Goal: Check status: Check status

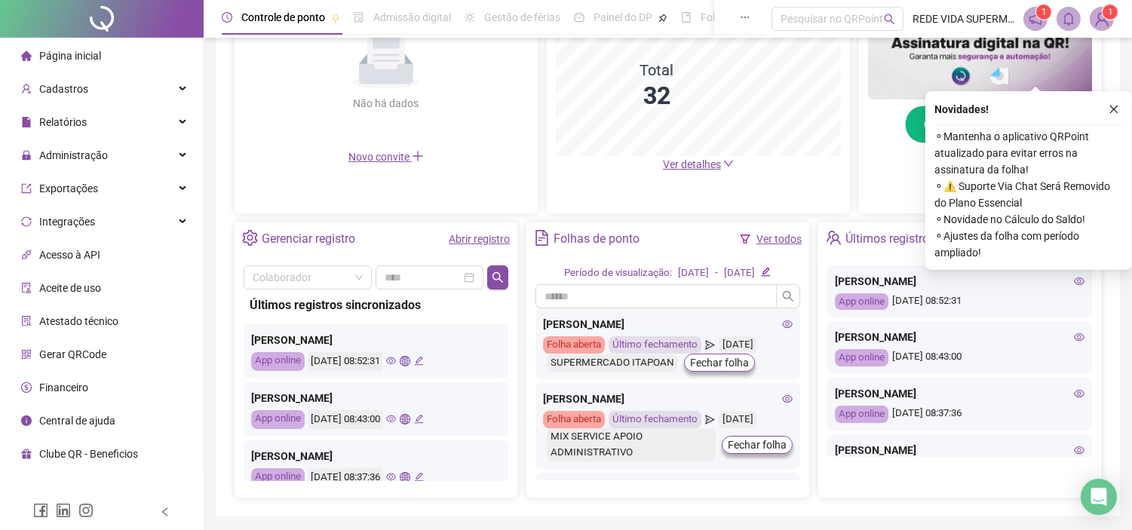
scroll to position [451, 0]
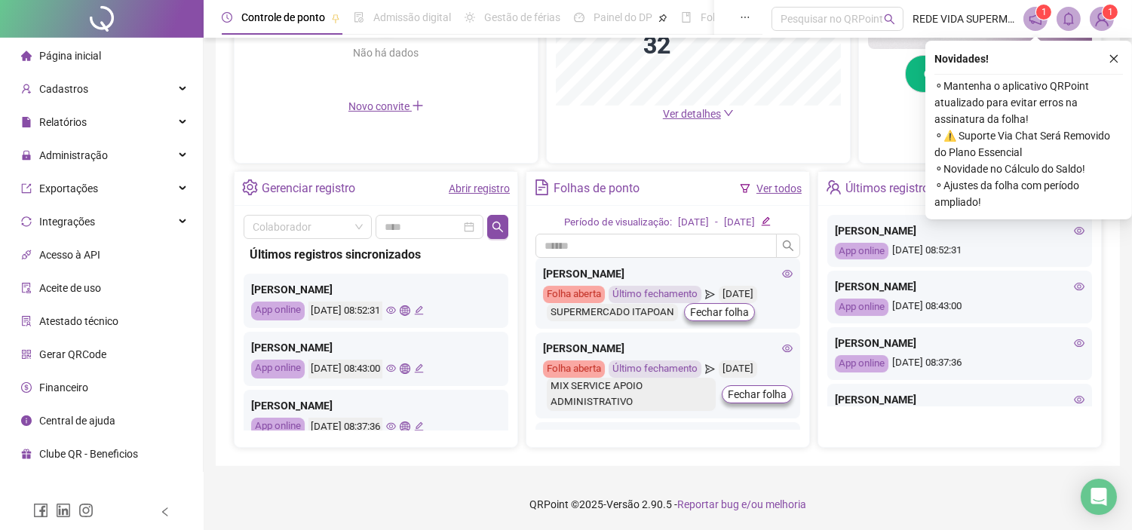
click at [446, 290] on div "Renan Martins Nascimento De Moraes" at bounding box center [376, 289] width 250 height 17
click at [381, 287] on div "Renan Martins Nascimento De Moraes" at bounding box center [376, 289] width 250 height 17
click at [410, 268] on div "Últimos registros sincronizados Renan Martins Nascimento De Moraes App online 2…" at bounding box center [376, 334] width 265 height 191
click at [456, 190] on link "Abrir registro" at bounding box center [479, 188] width 61 height 12
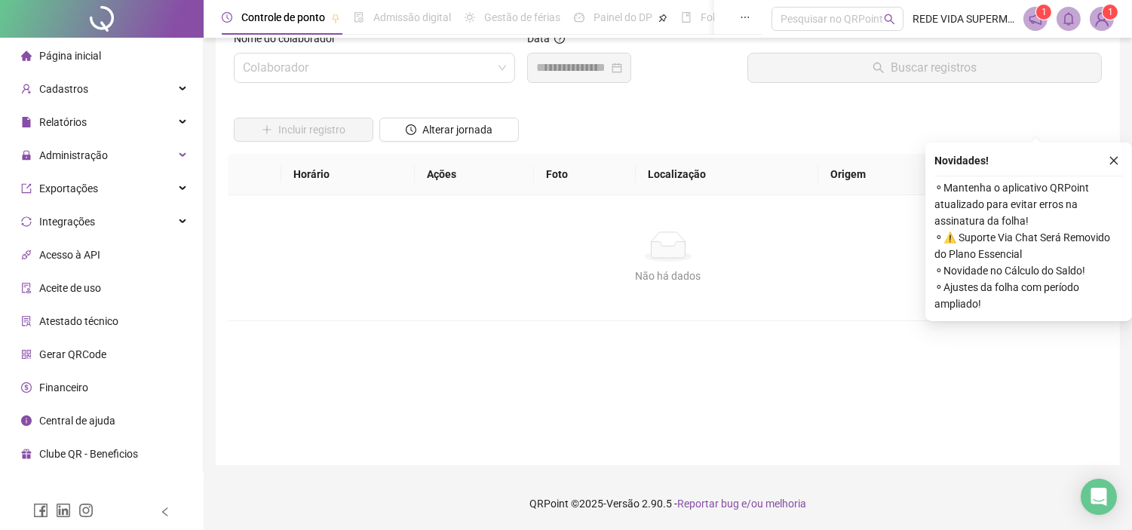
scroll to position [38, 0]
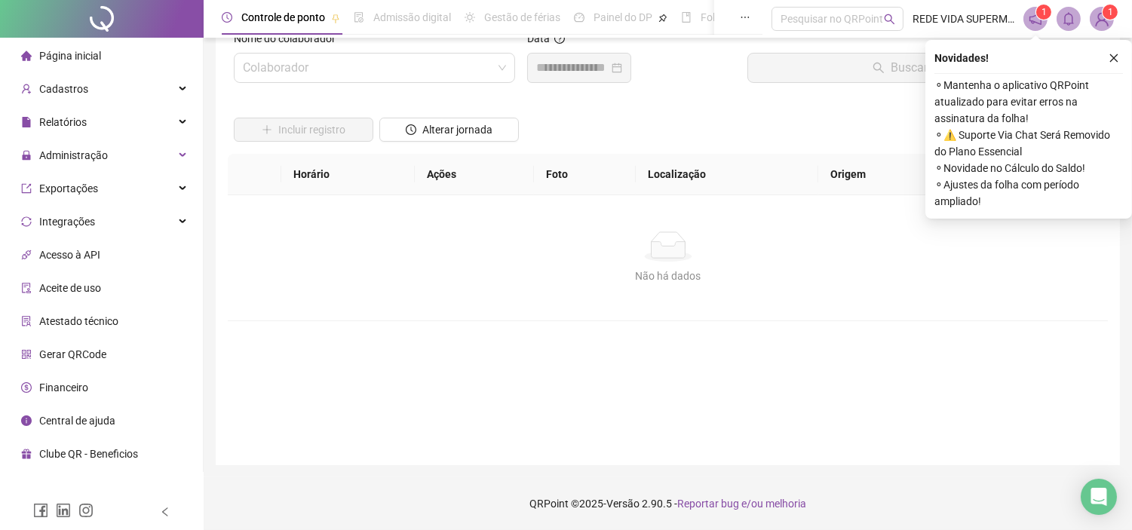
click at [1113, 57] on icon "close" at bounding box center [1113, 58] width 11 height 11
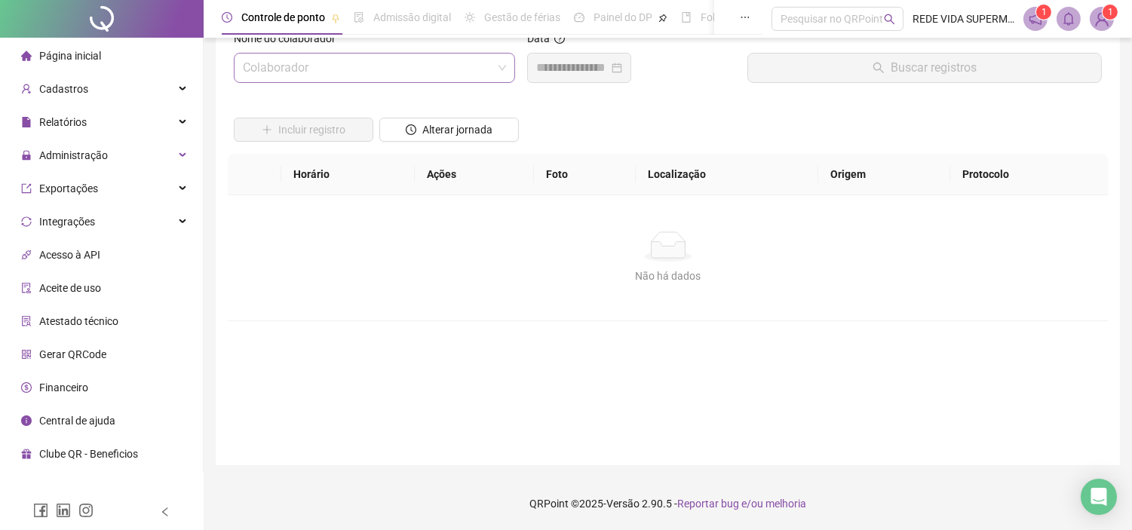
click at [427, 61] on input "search" at bounding box center [368, 68] width 250 height 29
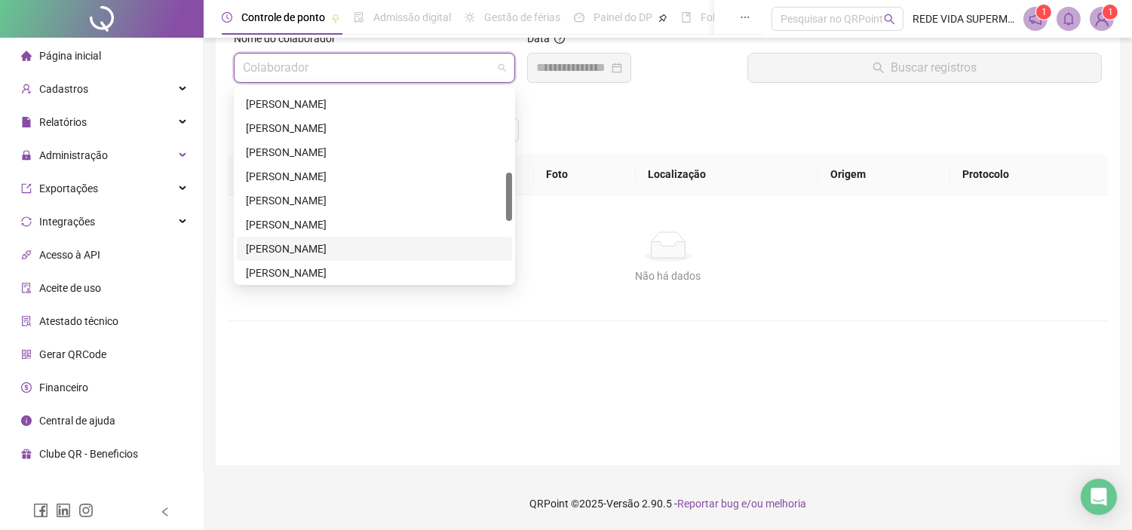
scroll to position [502, 0]
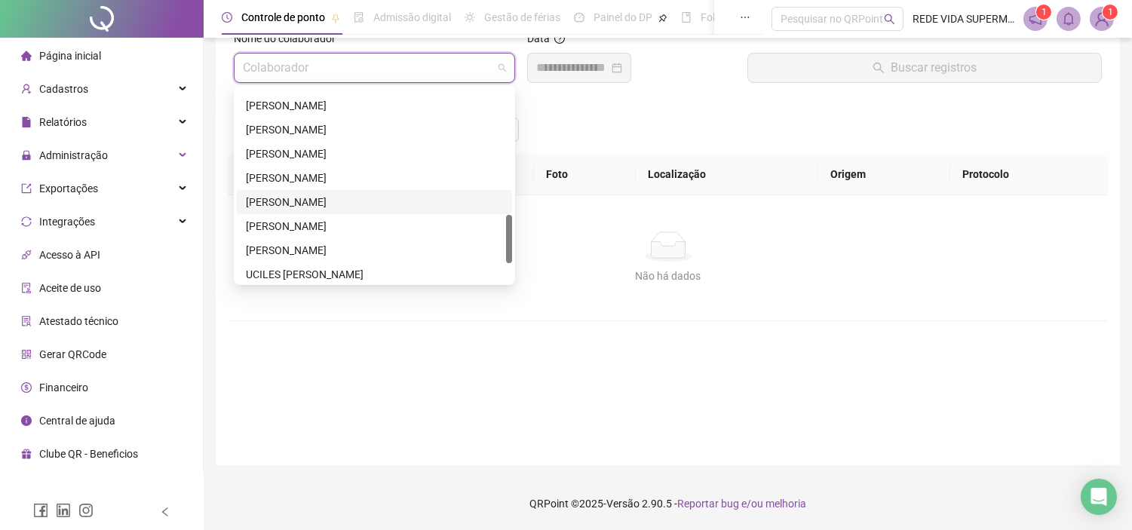
click at [303, 194] on div "RENAN MARTINS NASCIMENTO DE MORAES" at bounding box center [374, 202] width 257 height 17
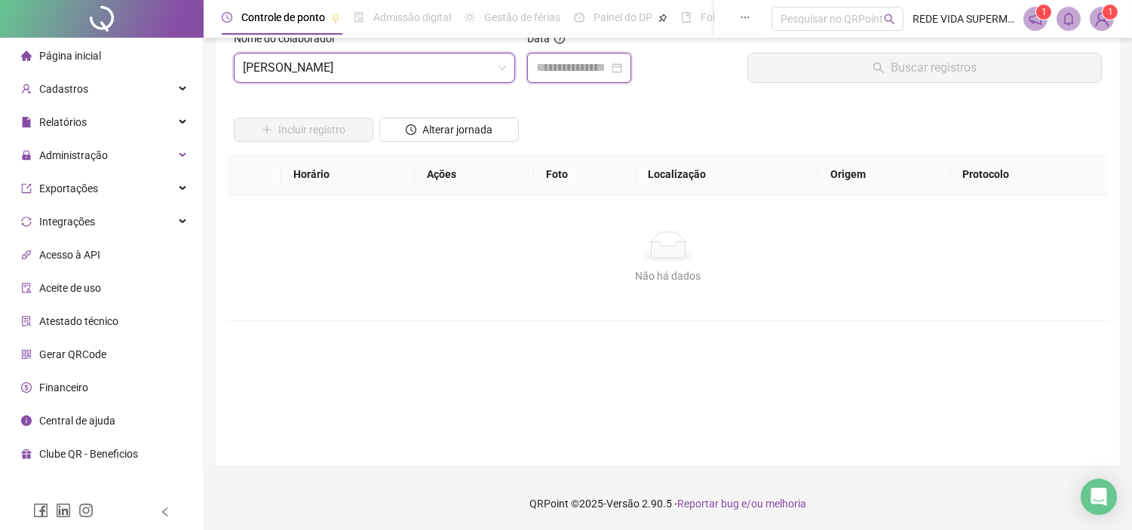
click at [608, 73] on input at bounding box center [572, 68] width 72 height 18
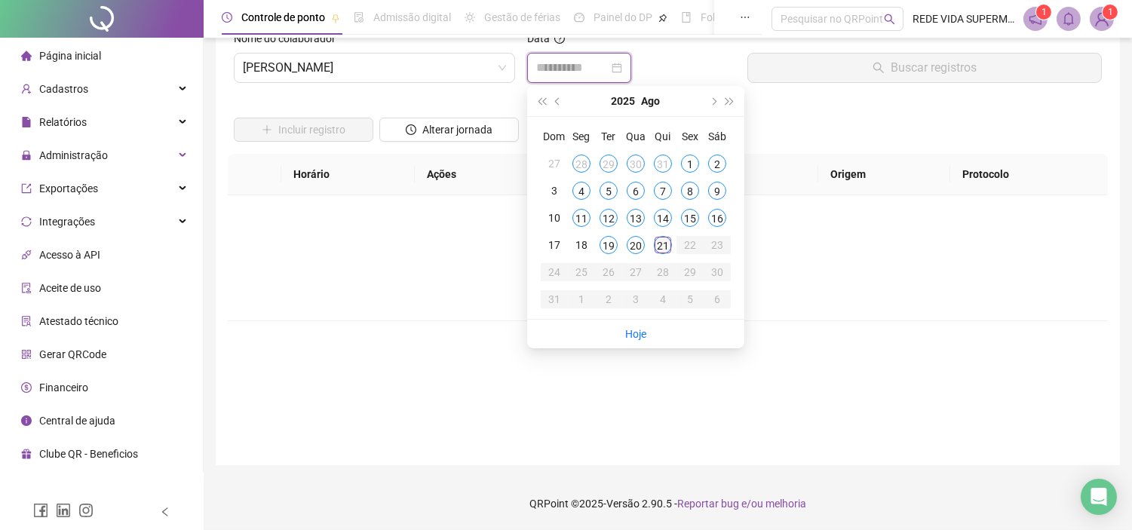
type input "**********"
click at [664, 241] on div "21" at bounding box center [663, 245] width 18 height 18
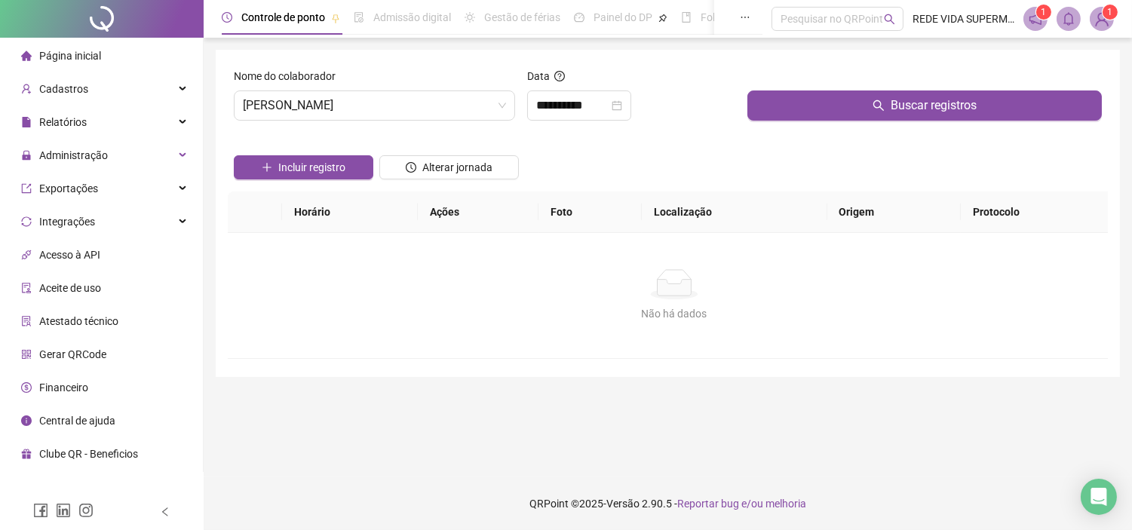
scroll to position [0, 0]
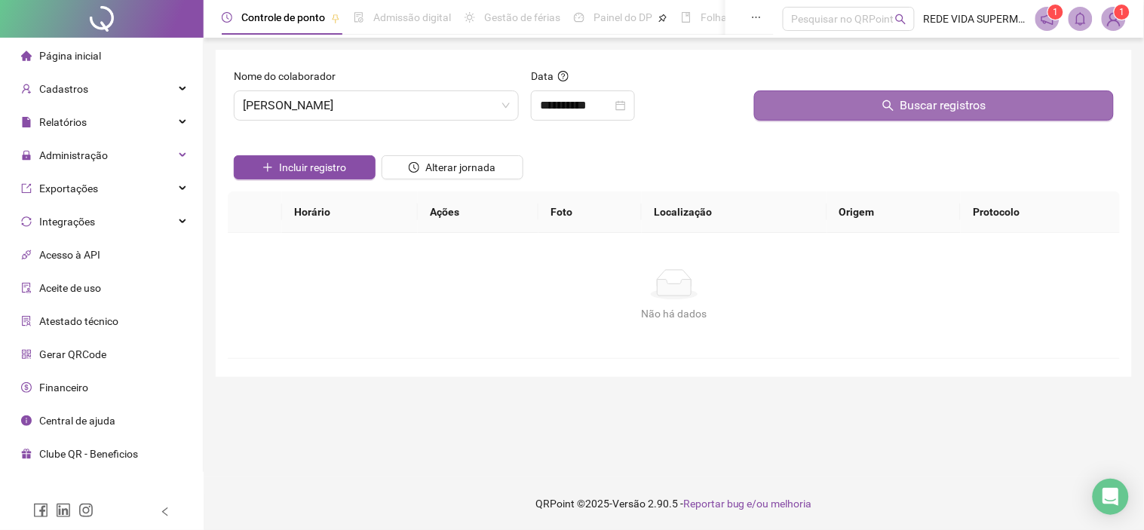
click at [802, 102] on button "Buscar registros" at bounding box center [934, 105] width 360 height 30
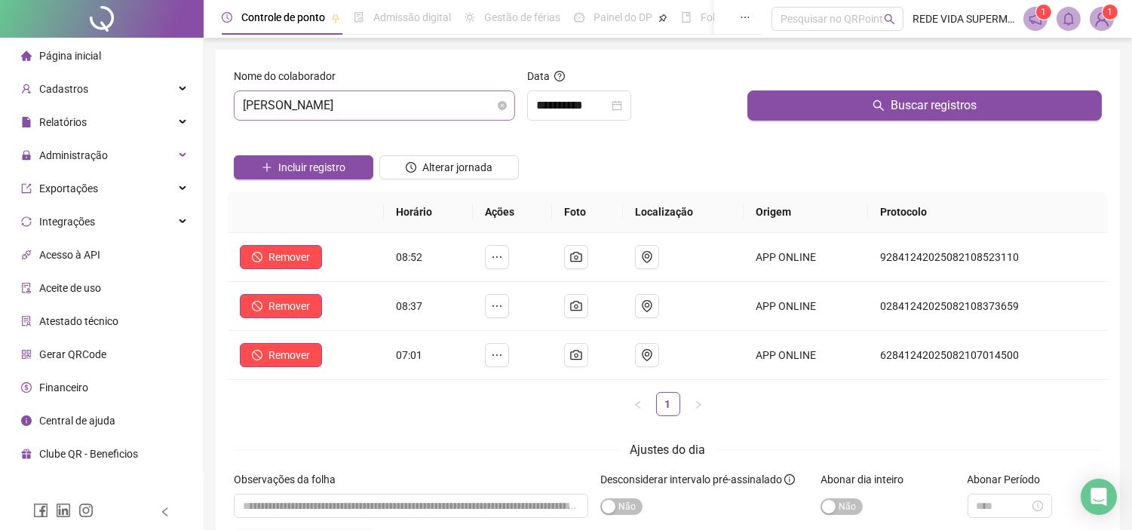
click at [496, 103] on span "RENAN MARTINS NASCIMENTO DE MORAES" at bounding box center [374, 105] width 263 height 29
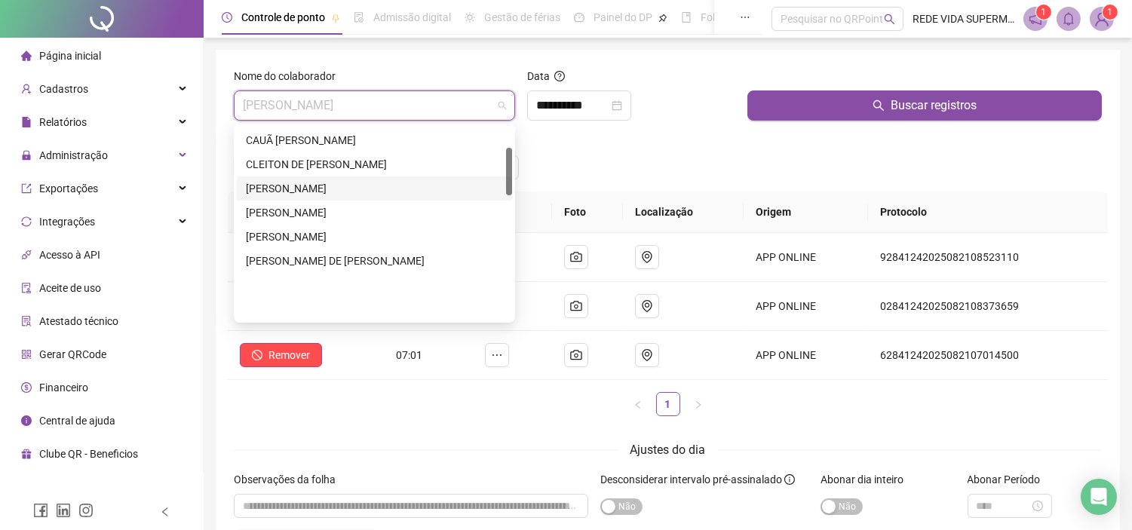
scroll to position [84, 0]
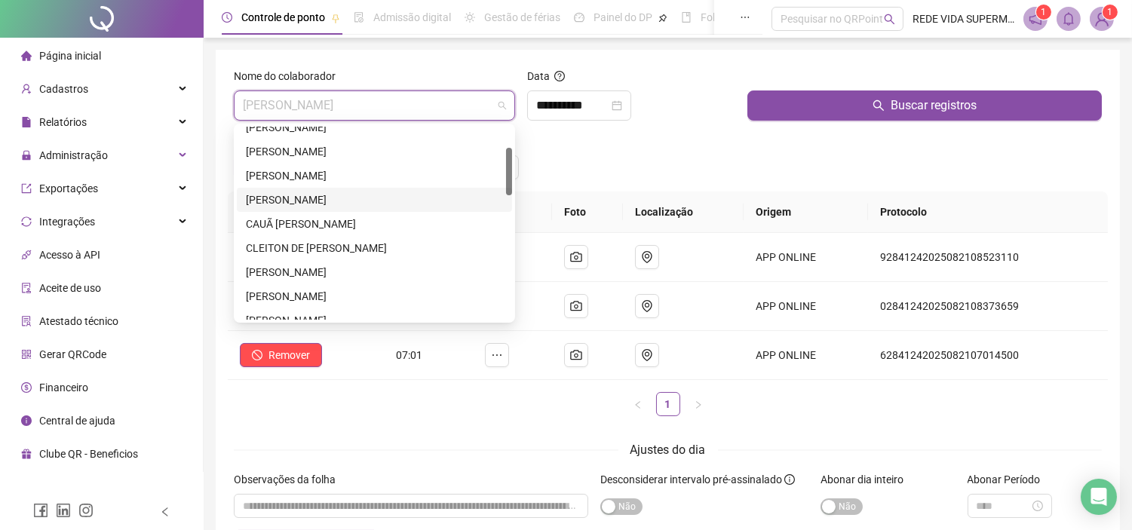
click at [318, 207] on div "CAIO DOS SANTOS SILVA SANTOS" at bounding box center [374, 199] width 257 height 17
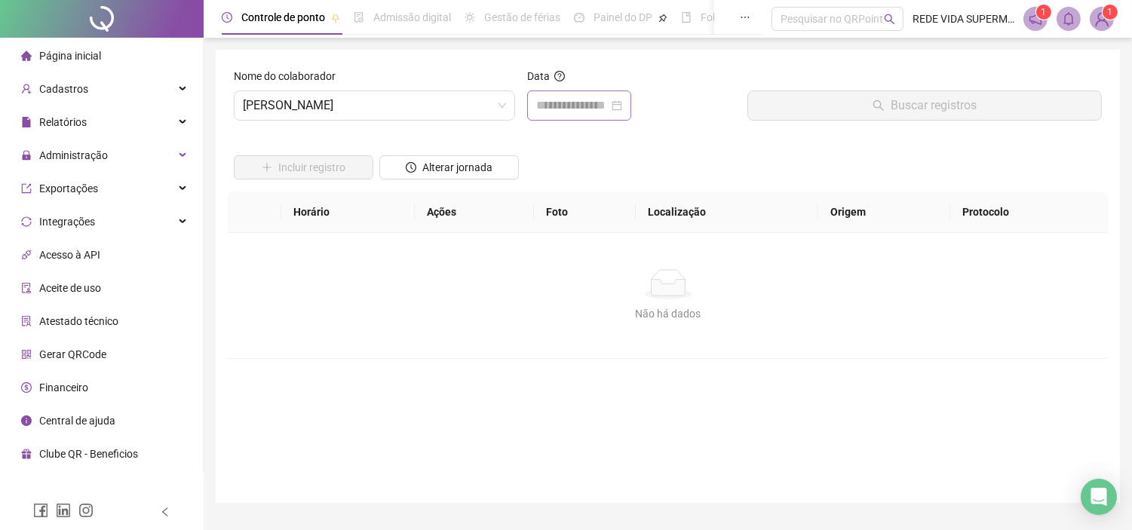
click at [628, 95] on div at bounding box center [579, 105] width 104 height 30
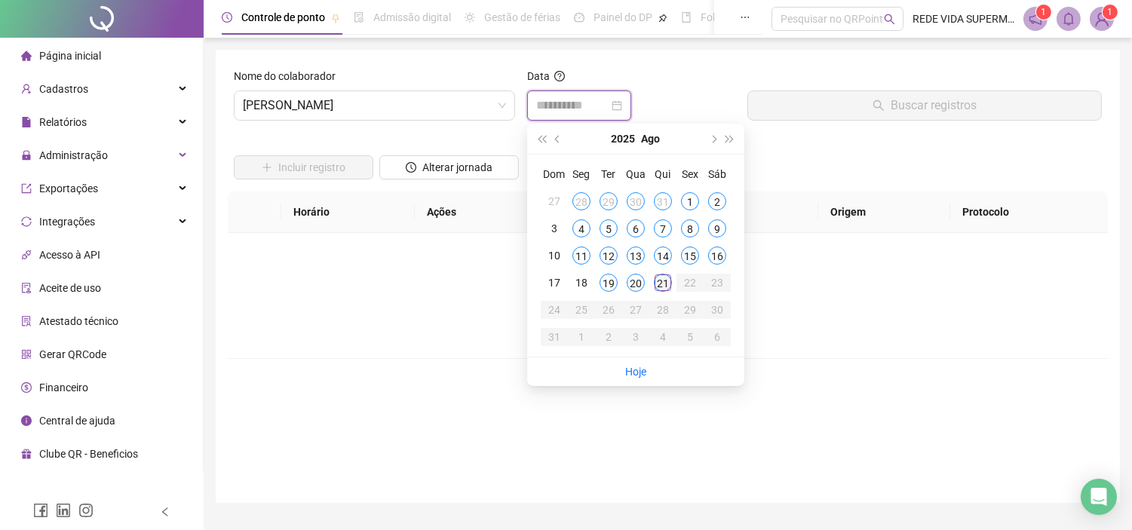
type input "**********"
click at [672, 277] on td "21" at bounding box center [662, 282] width 27 height 27
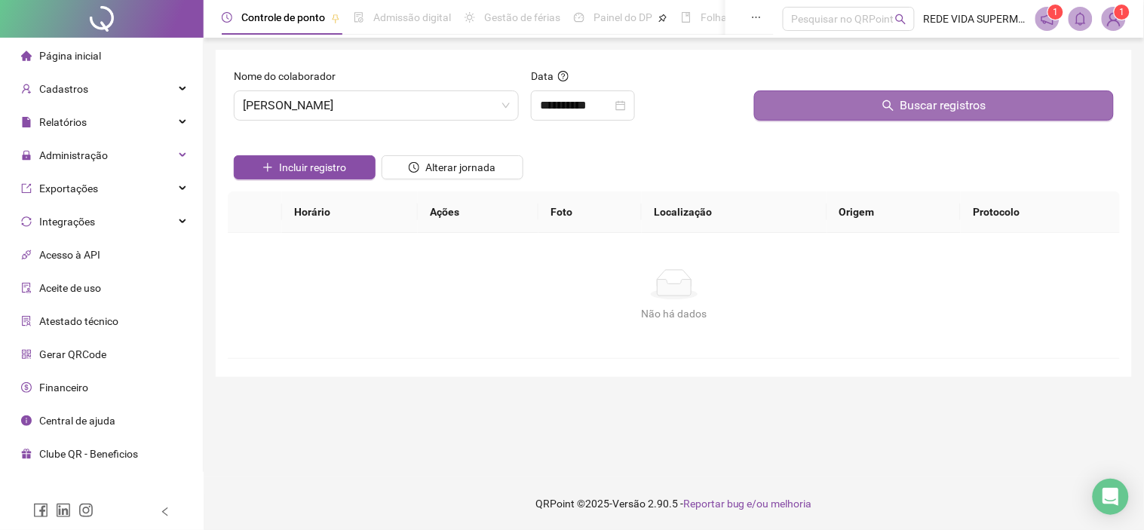
click at [773, 111] on button "Buscar registros" at bounding box center [934, 105] width 360 height 30
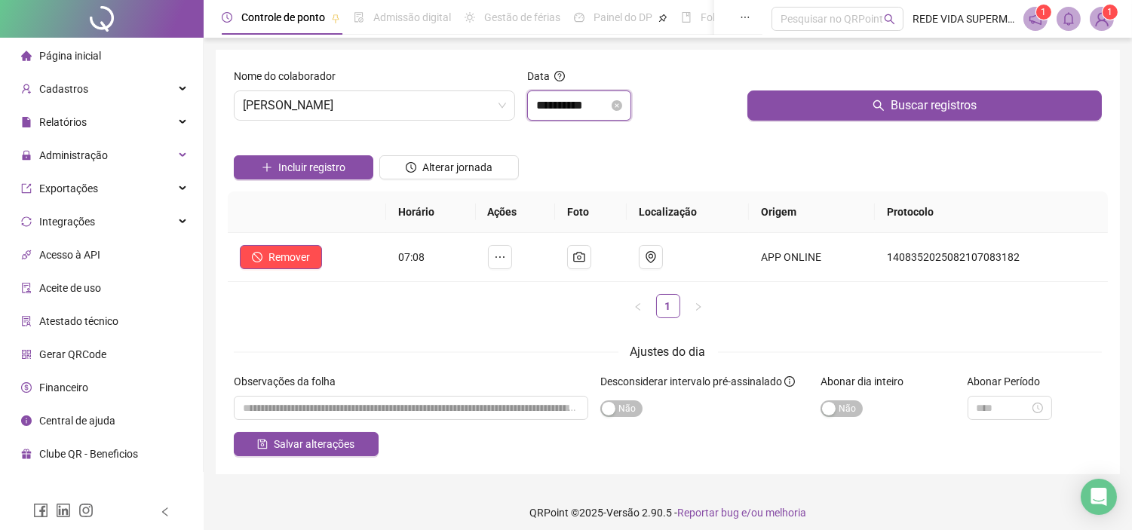
click at [608, 103] on input "**********" at bounding box center [572, 106] width 72 height 18
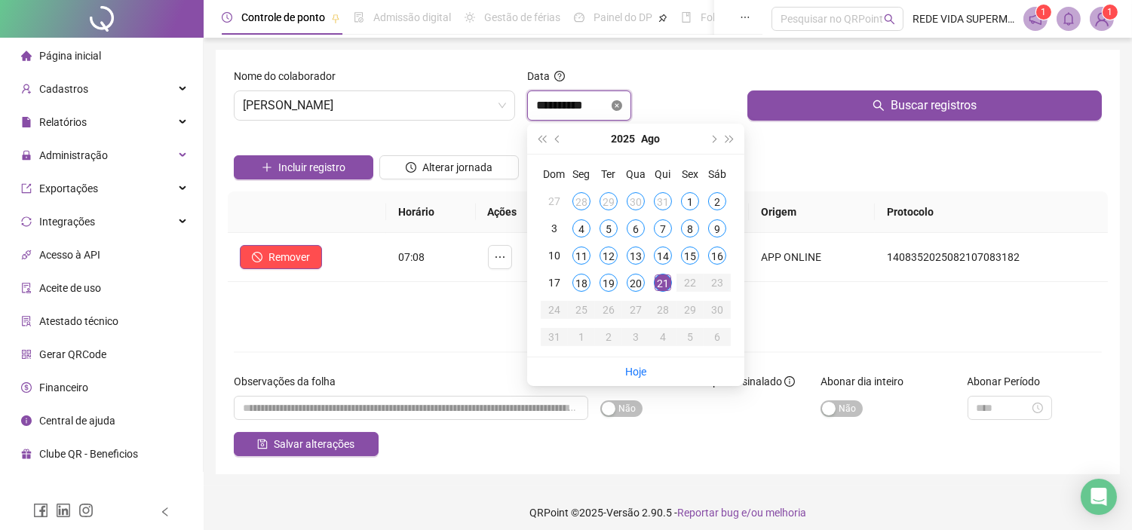
click at [622, 106] on icon "close-circle" at bounding box center [616, 105] width 11 height 11
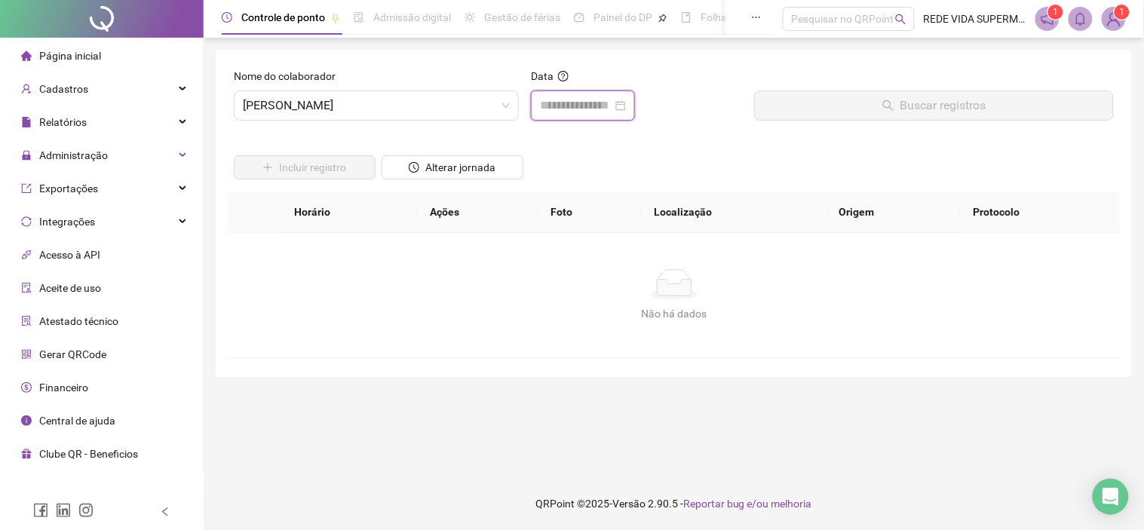
click at [612, 104] on input at bounding box center [576, 106] width 72 height 18
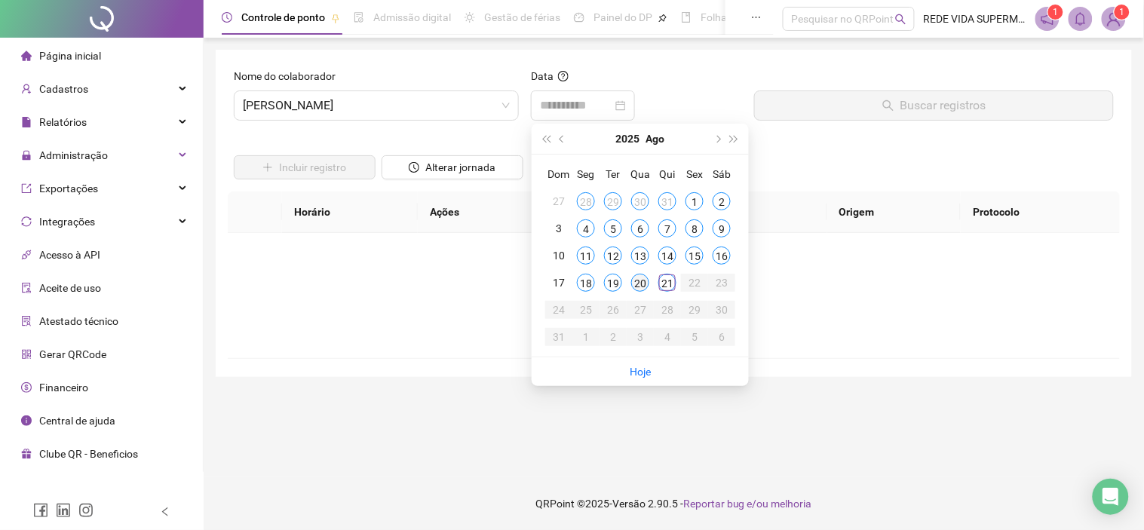
click at [634, 277] on div "20" at bounding box center [640, 283] width 18 height 18
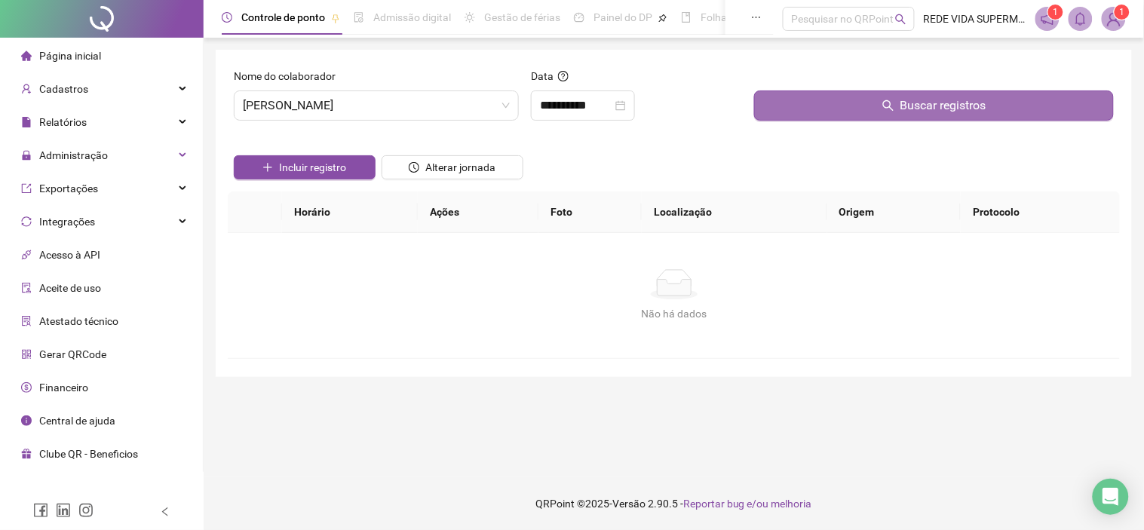
click at [755, 98] on button "Buscar registros" at bounding box center [934, 105] width 360 height 30
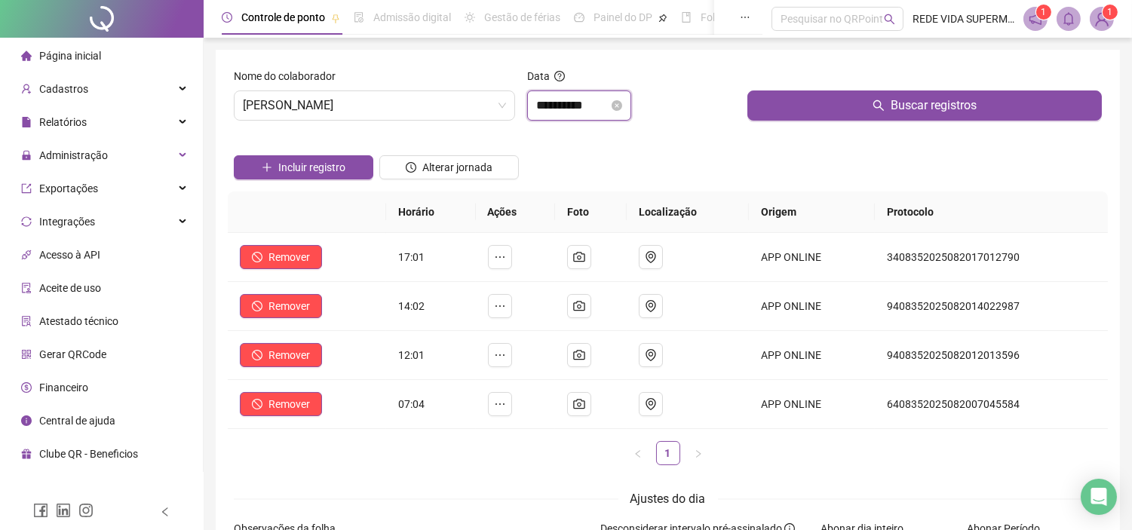
click at [608, 107] on input "**********" at bounding box center [572, 106] width 72 height 18
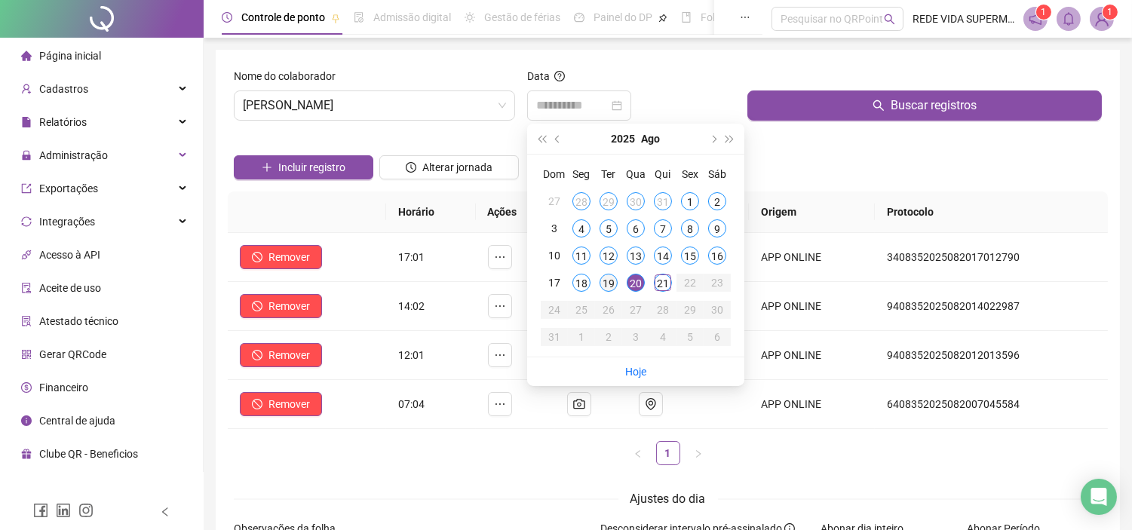
click at [607, 274] on div "19" at bounding box center [608, 283] width 18 height 18
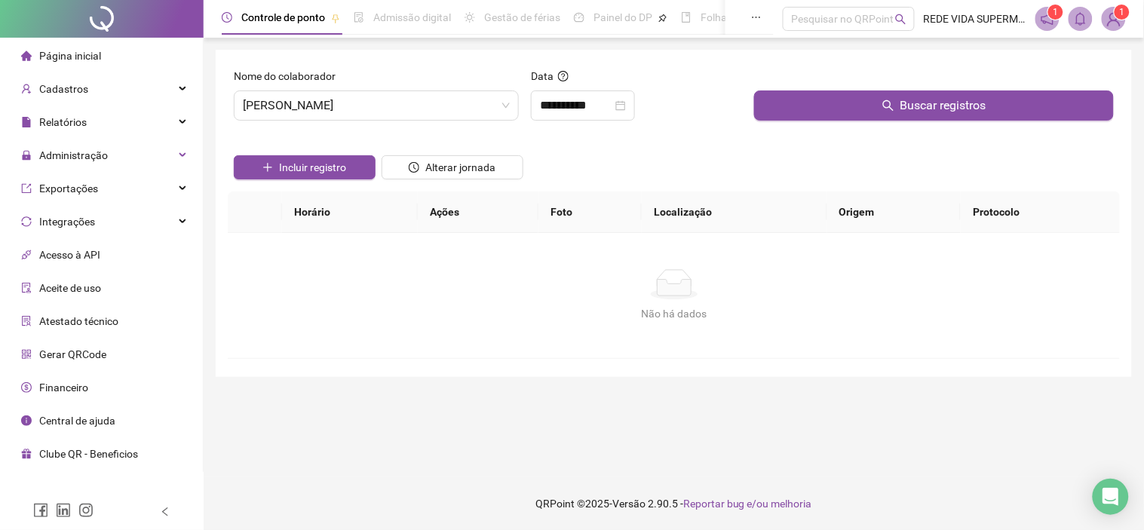
drag, startPoint x: 783, startPoint y: 113, endPoint x: 777, endPoint y: 121, distance: 9.2
click at [780, 117] on button "Buscar registros" at bounding box center [934, 105] width 360 height 30
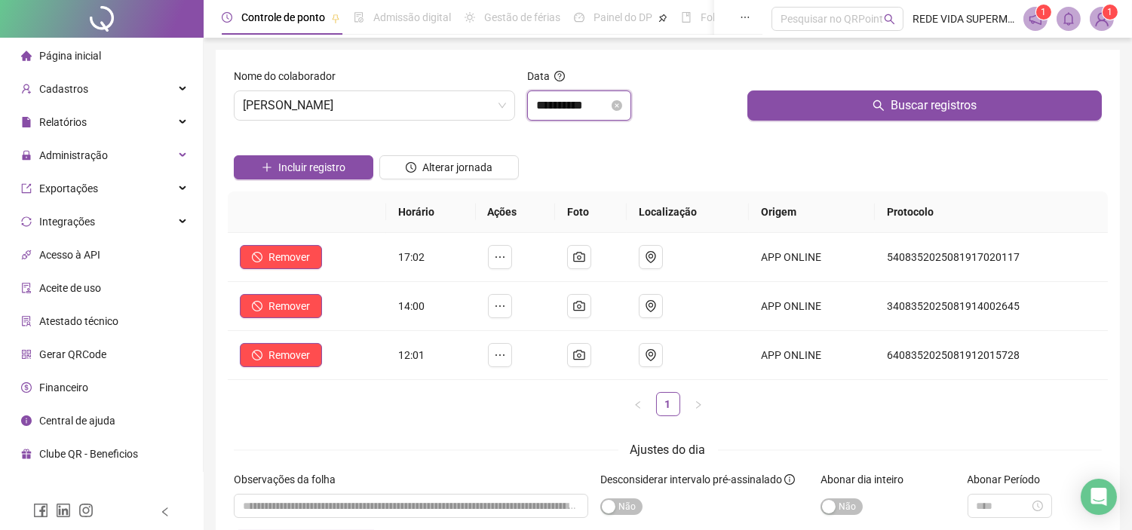
click at [583, 102] on input "**********" at bounding box center [572, 106] width 72 height 18
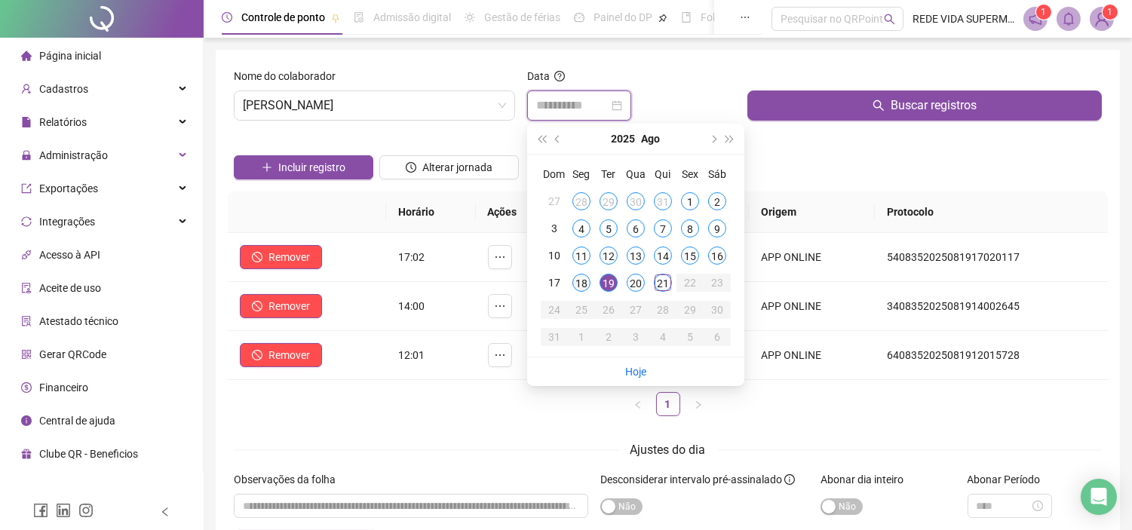
type input "**********"
click at [579, 283] on div "18" at bounding box center [581, 283] width 18 height 18
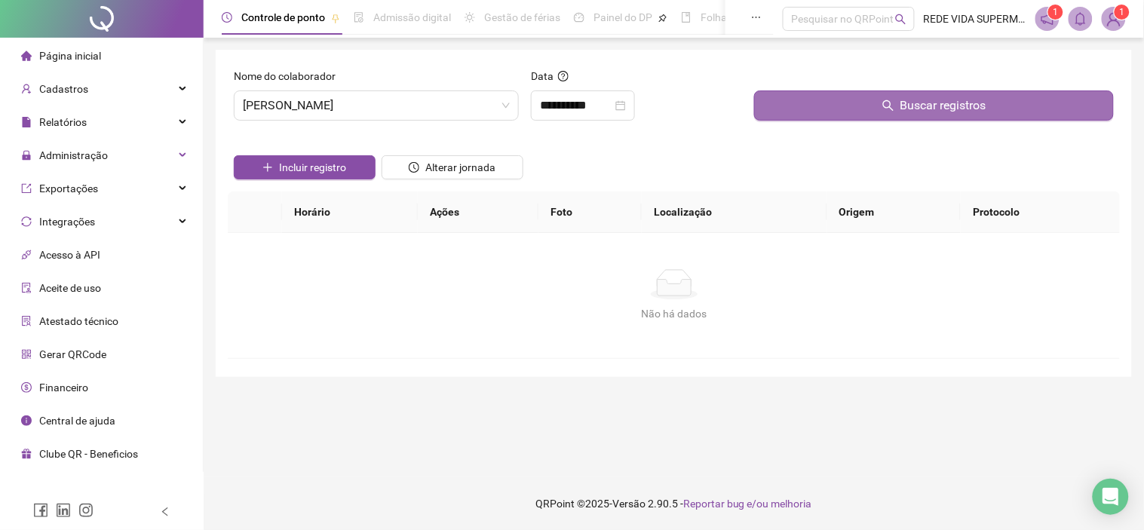
click at [945, 93] on button "Buscar registros" at bounding box center [934, 105] width 360 height 30
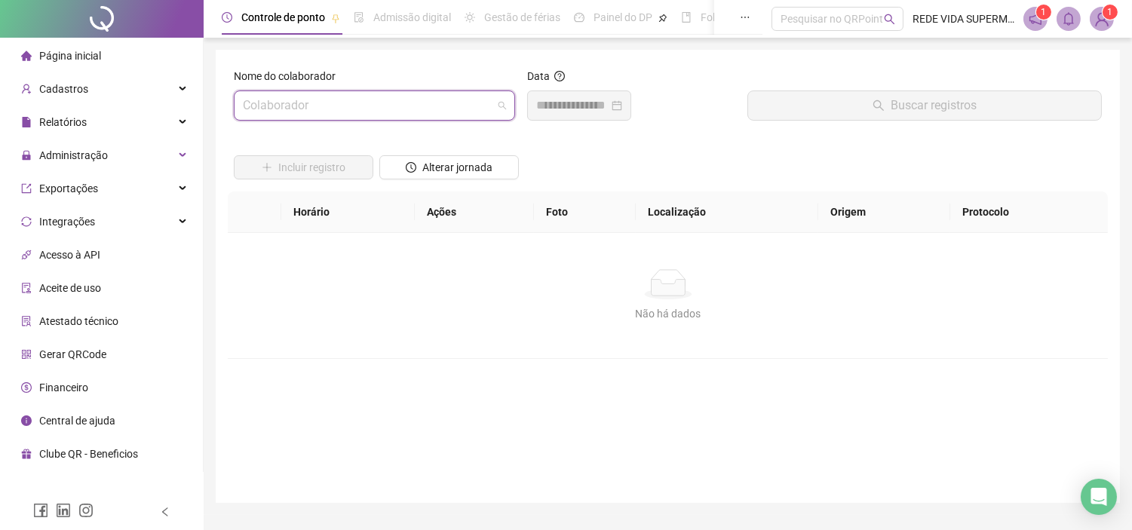
drag, startPoint x: 481, startPoint y: 101, endPoint x: 480, endPoint y: 109, distance: 8.3
click at [480, 109] on input "search" at bounding box center [368, 105] width 250 height 29
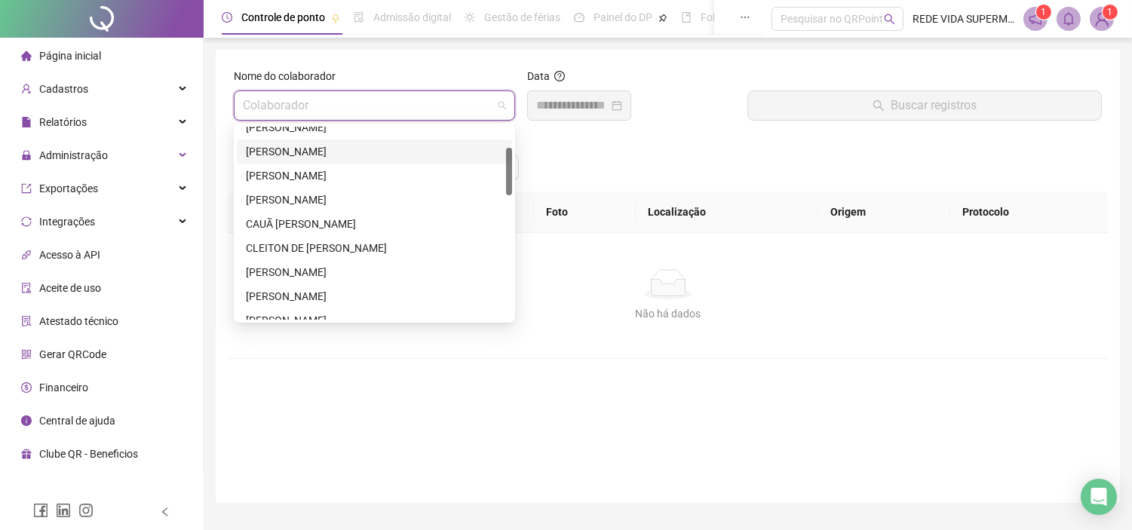
drag, startPoint x: 507, startPoint y: 154, endPoint x: 385, endPoint y: 170, distance: 124.0
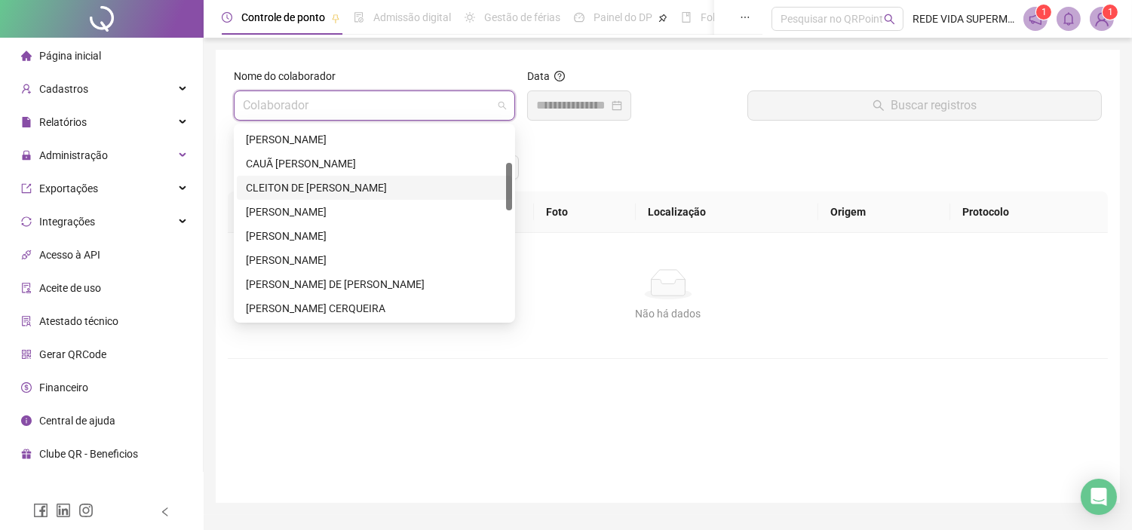
scroll to position [38, 0]
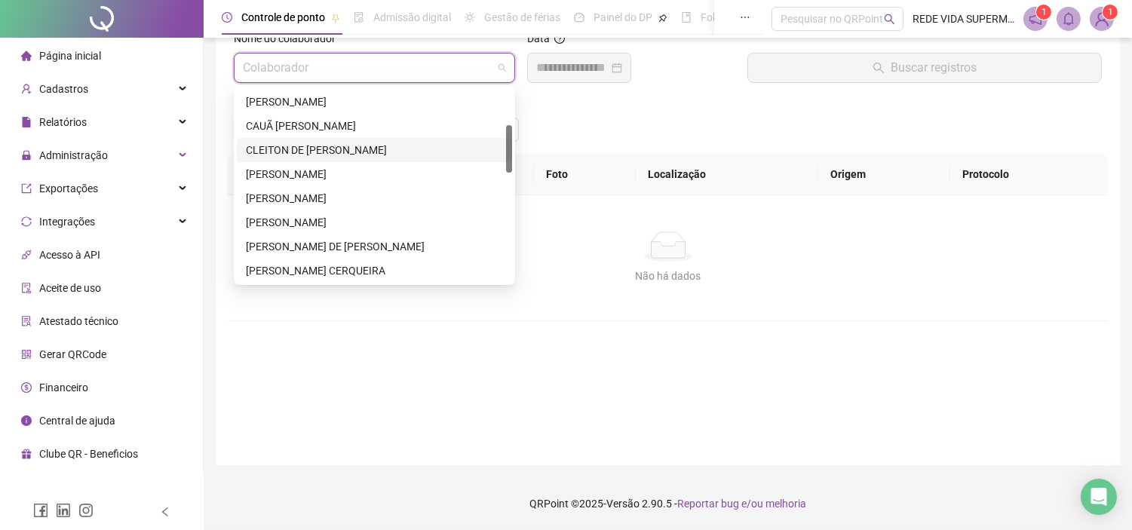
drag, startPoint x: 385, startPoint y: 170, endPoint x: 353, endPoint y: 314, distance: 147.4
click at [353, 314] on div "Não há dados Não há dados" at bounding box center [668, 257] width 880 height 125
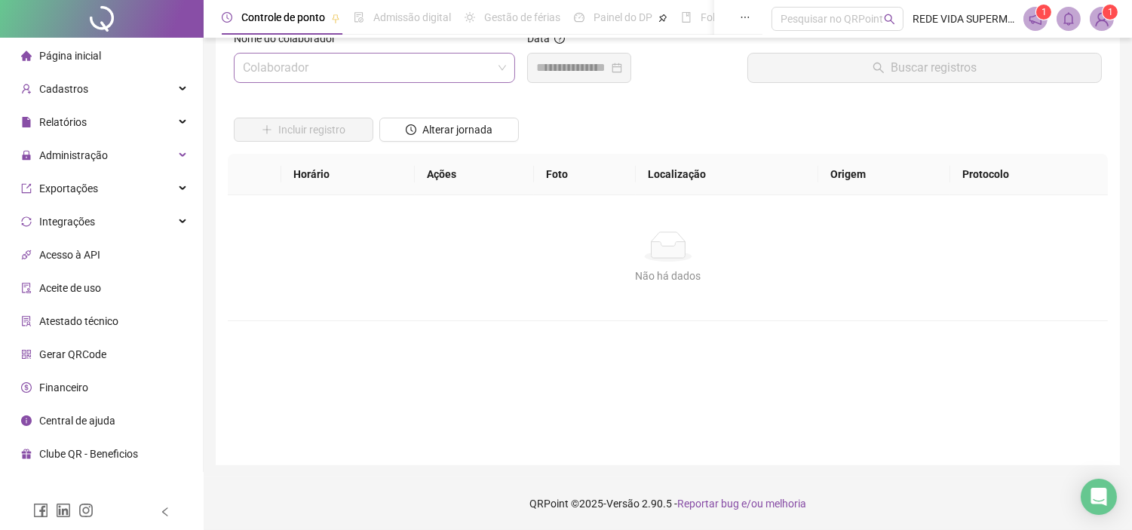
drag, startPoint x: 411, startPoint y: 56, endPoint x: 407, endPoint y: 65, distance: 9.8
click at [409, 61] on input "search" at bounding box center [368, 68] width 250 height 29
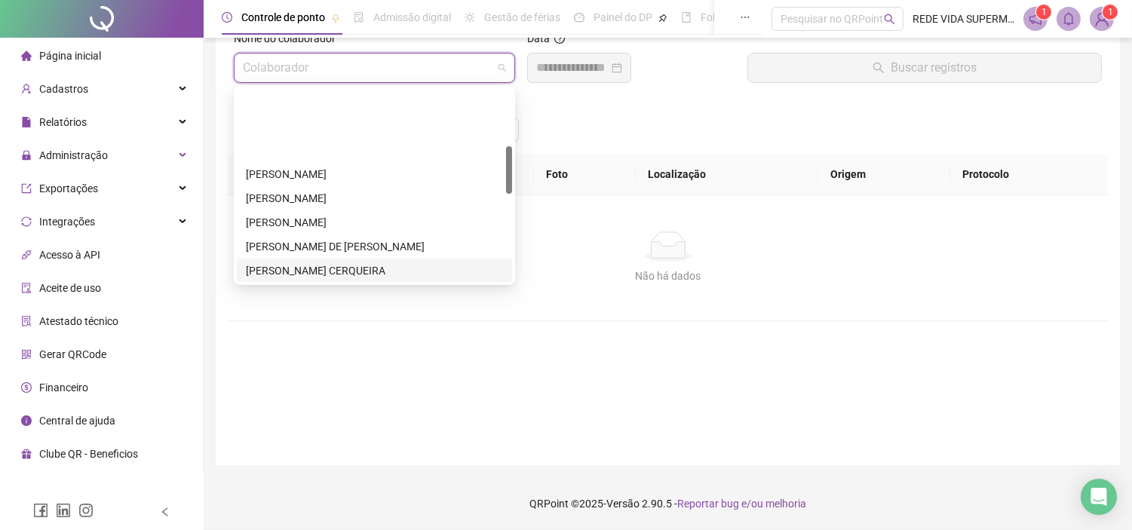
scroll to position [228, 0]
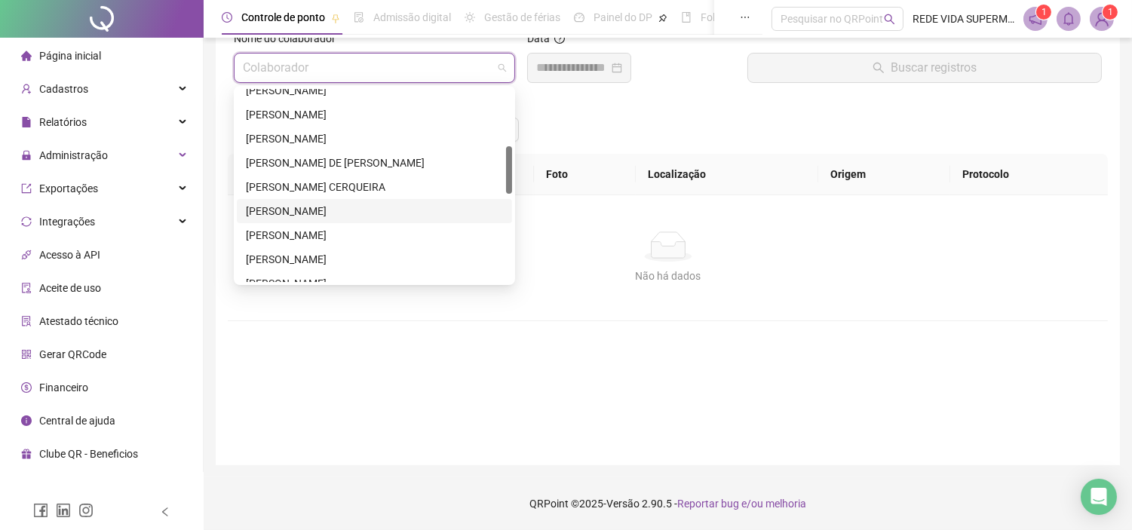
drag, startPoint x: 274, startPoint y: 207, endPoint x: 302, endPoint y: 206, distance: 27.9
click at [274, 207] on div "ERIANE OLIVEIRA SANTOS" at bounding box center [374, 211] width 257 height 17
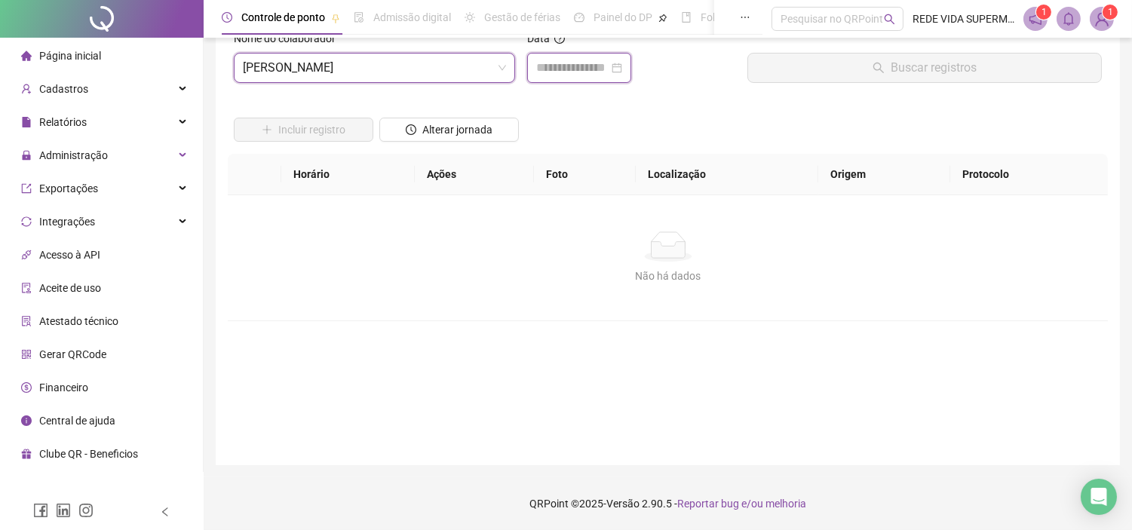
click at [558, 66] on input at bounding box center [572, 68] width 72 height 18
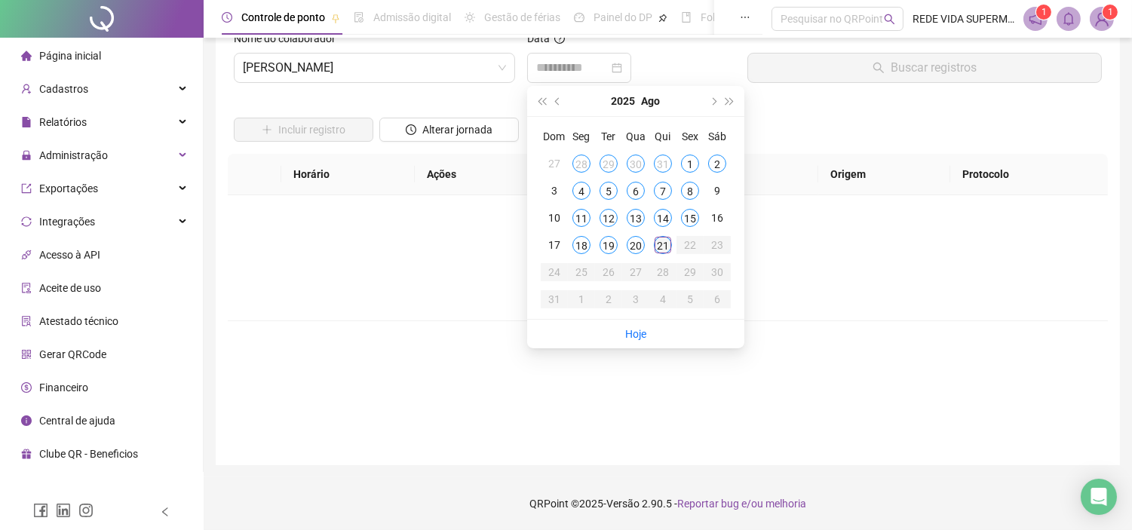
click at [659, 243] on div "21" at bounding box center [663, 245] width 18 height 18
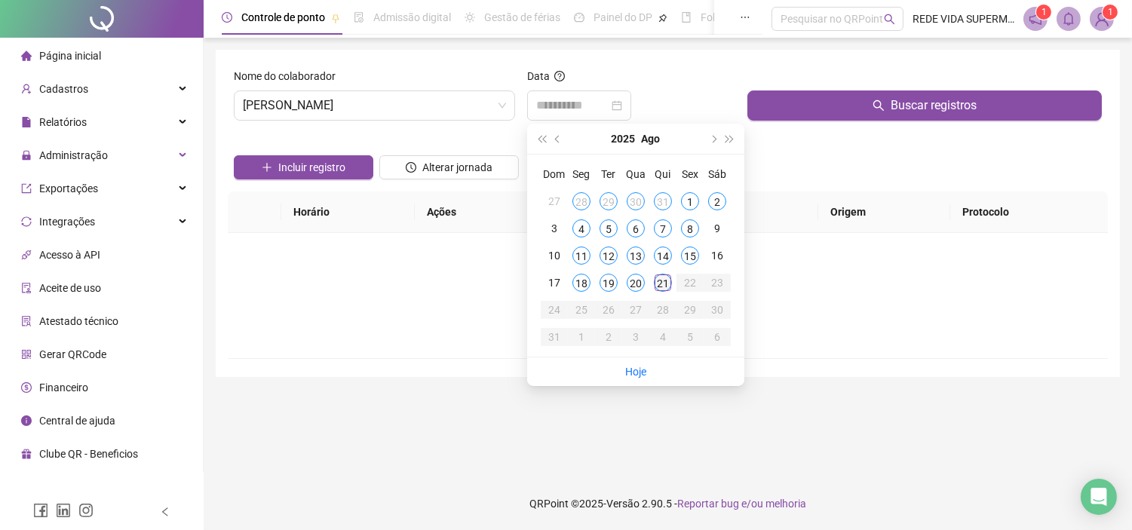
scroll to position [0, 0]
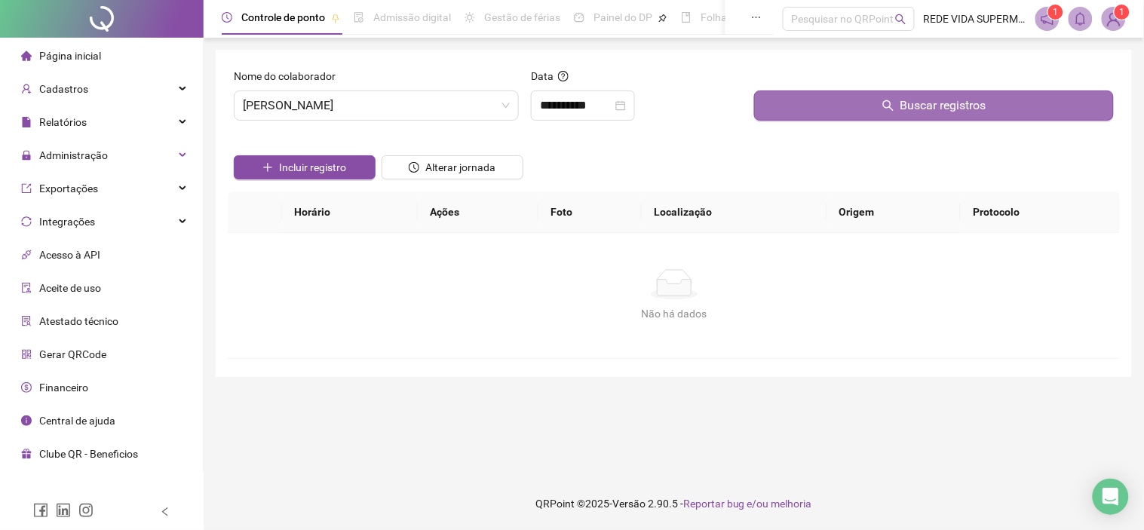
click at [827, 113] on button "Buscar registros" at bounding box center [934, 105] width 360 height 30
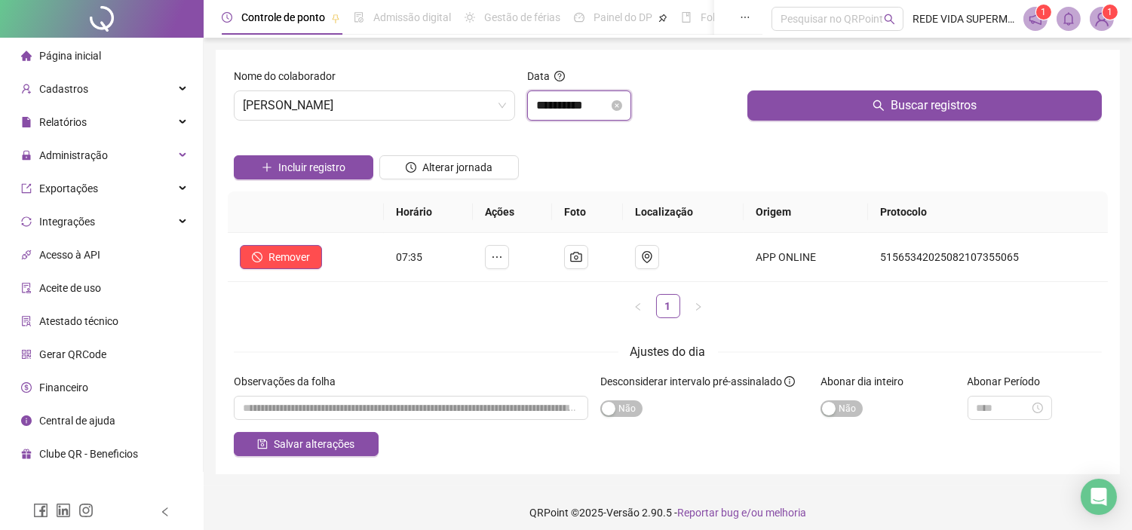
click at [608, 104] on input "**********" at bounding box center [572, 106] width 72 height 18
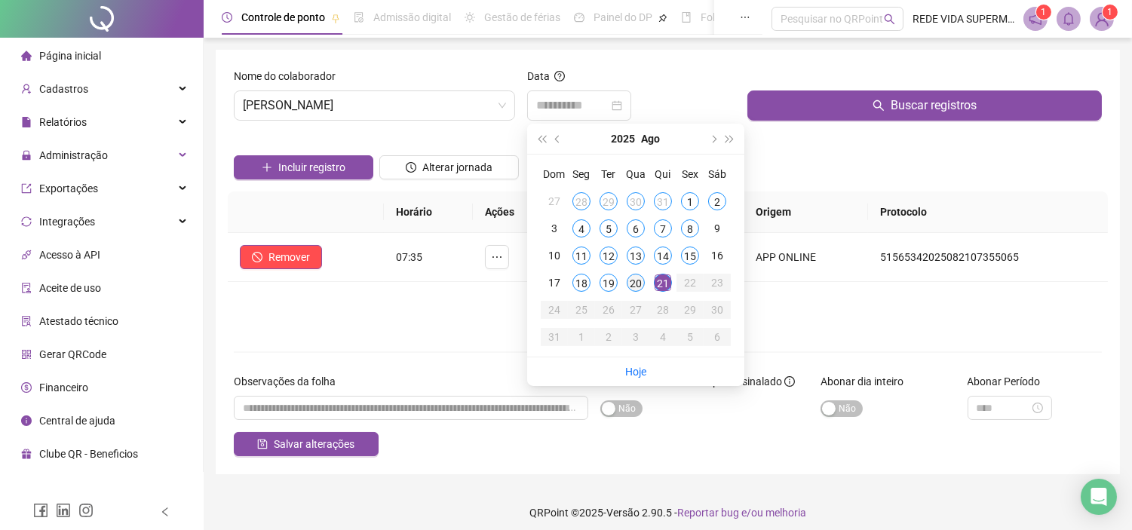
click at [630, 287] on div "20" at bounding box center [636, 283] width 18 height 18
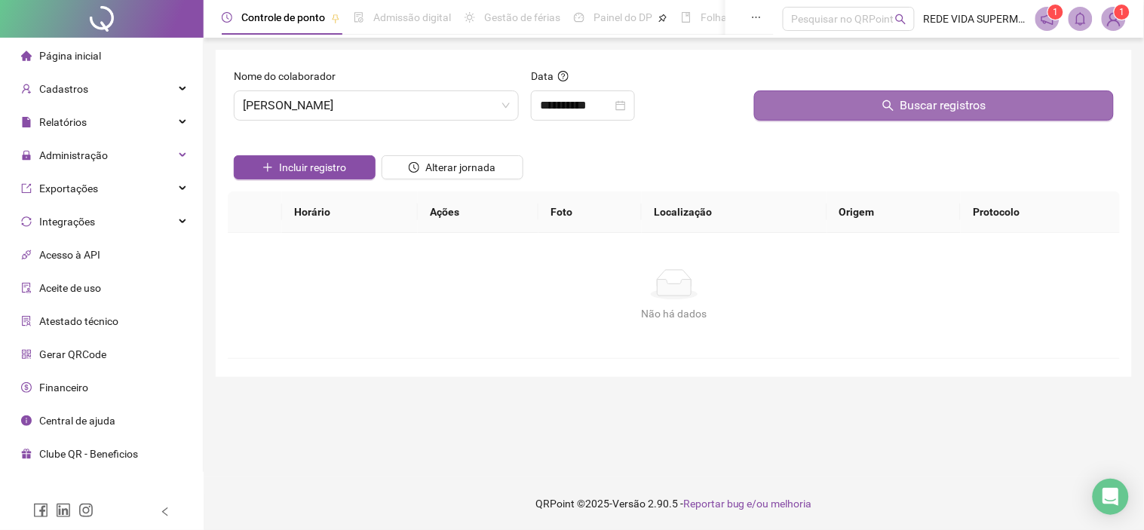
click at [852, 106] on button "Buscar registros" at bounding box center [934, 105] width 360 height 30
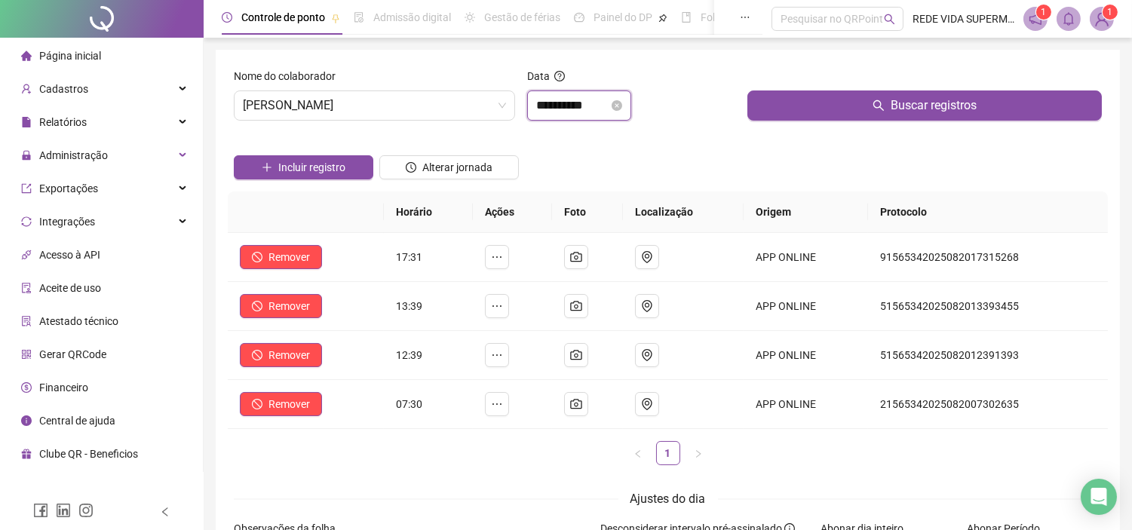
click at [604, 108] on input "**********" at bounding box center [572, 106] width 72 height 18
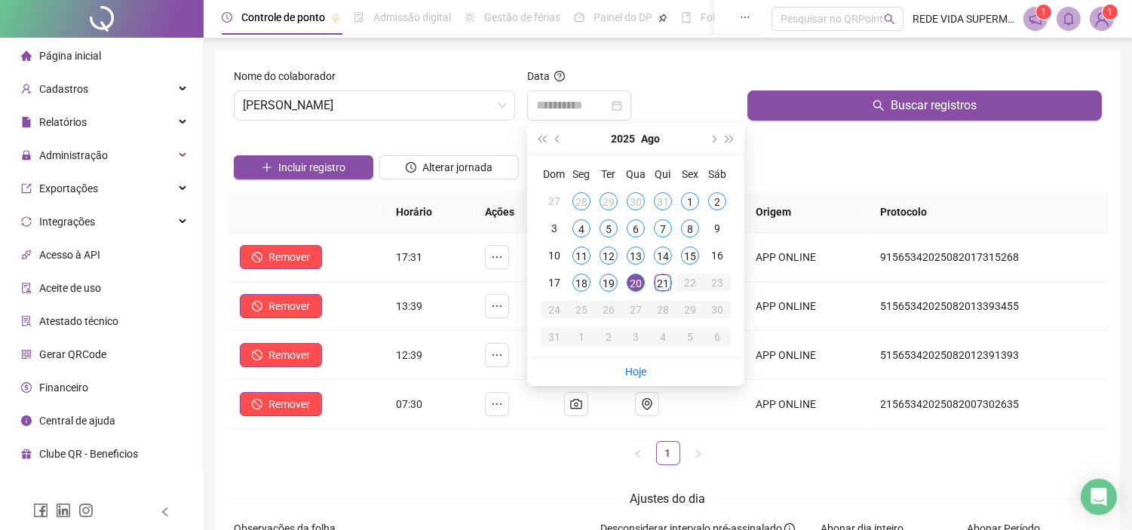
click at [613, 286] on div "19" at bounding box center [608, 283] width 18 height 18
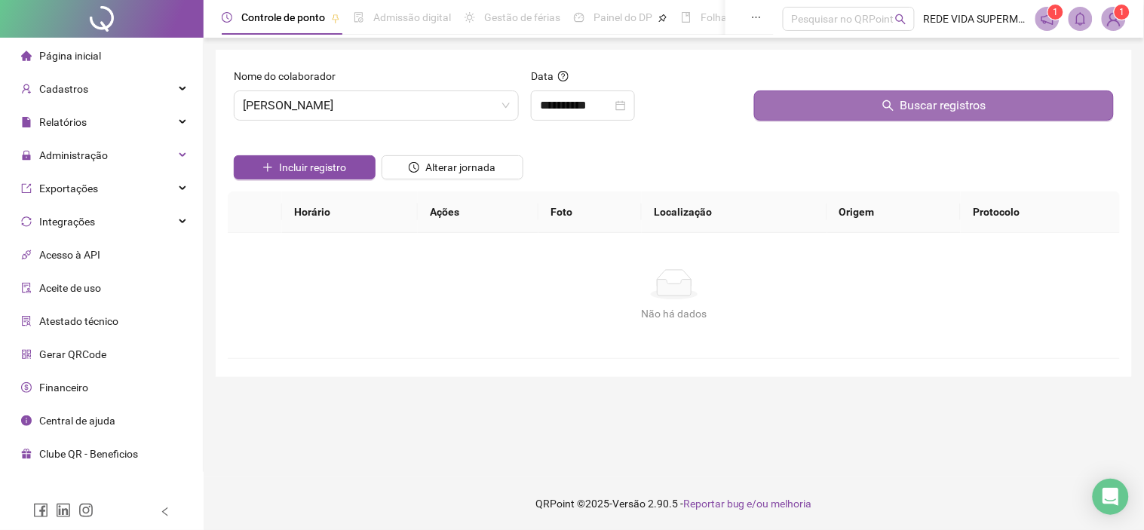
click at [966, 95] on button "Buscar registros" at bounding box center [934, 105] width 360 height 30
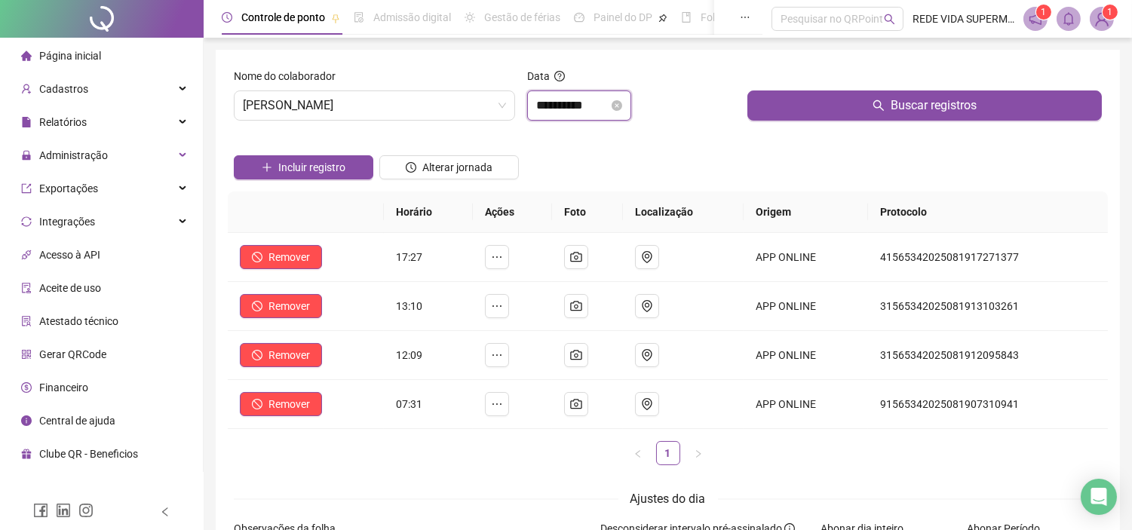
click at [608, 106] on input "**********" at bounding box center [572, 106] width 72 height 18
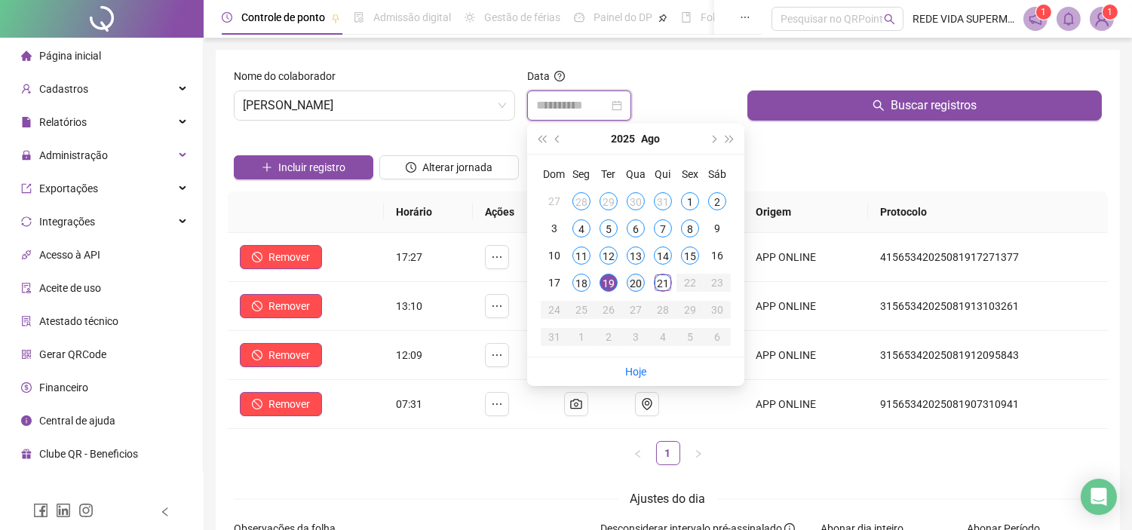
type input "**********"
click at [643, 277] on td "20" at bounding box center [635, 282] width 27 height 27
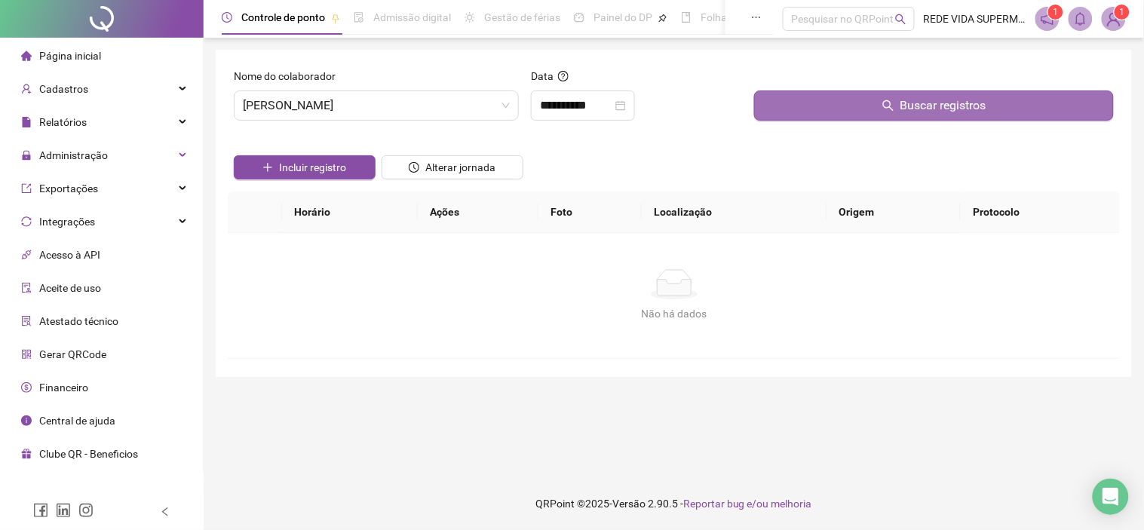
click at [813, 109] on button "Buscar registros" at bounding box center [934, 105] width 360 height 30
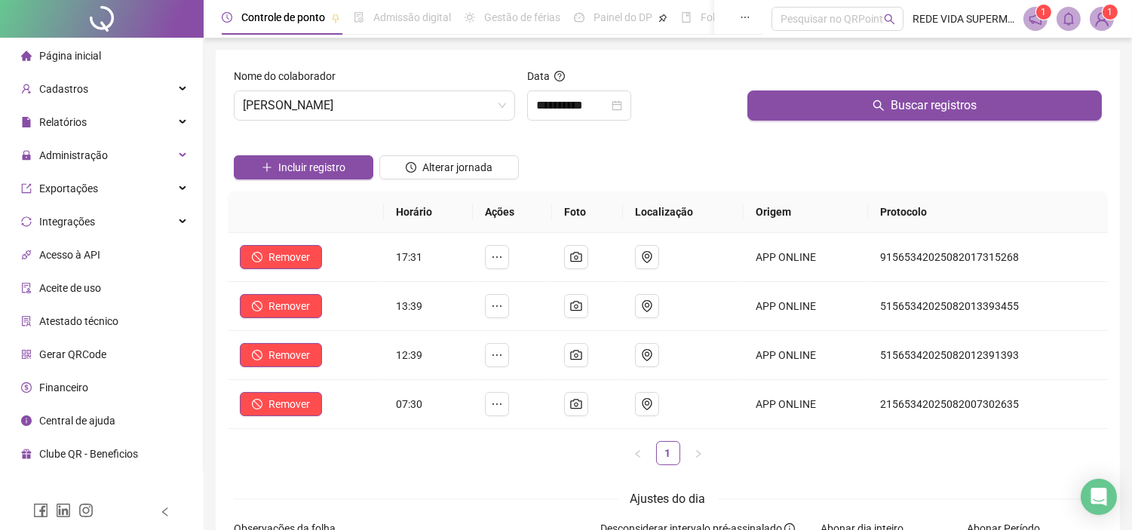
click at [483, 462] on ul "1" at bounding box center [668, 453] width 880 height 24
